Goal: Task Accomplishment & Management: Manage account settings

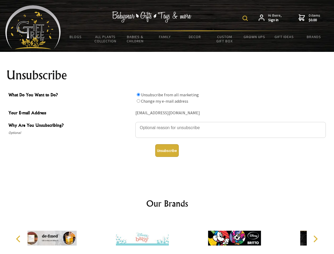
click at [246, 18] on img at bounding box center [244, 18] width 5 height 5
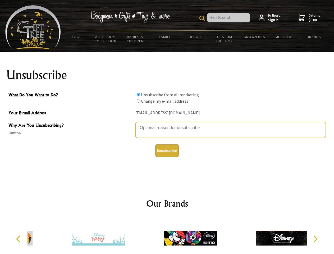
click at [167, 124] on textarea "Why Are You Unsubscribing?" at bounding box center [230, 130] width 190 height 16
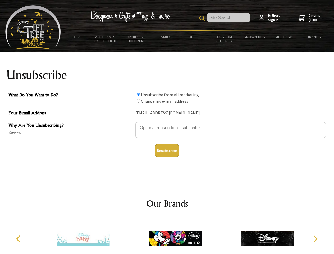
click at [138, 94] on input "What Do You Want to Do?" at bounding box center [138, 94] width 3 height 3
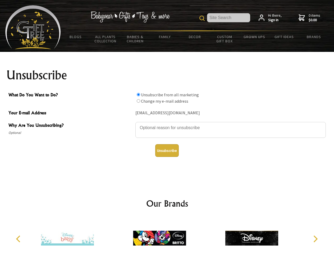
click at [138, 101] on input "What Do You Want to Do?" at bounding box center [138, 100] width 3 height 3
radio input "true"
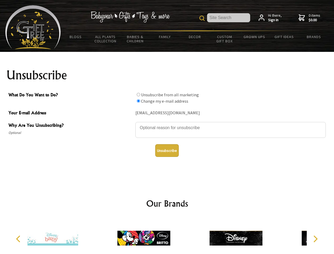
click at [167, 150] on button "Unsubscribe" at bounding box center [167, 150] width 24 height 13
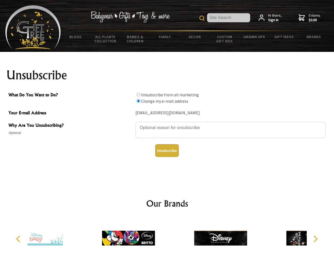
click at [19, 239] on icon "Previous" at bounding box center [18, 238] width 7 height 7
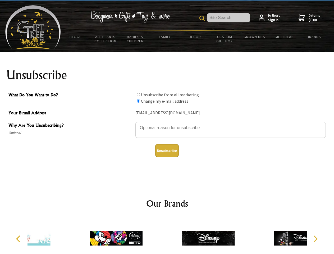
click at [315, 239] on icon "Next" at bounding box center [314, 238] width 7 height 7
